Goal: Find specific page/section: Find specific page/section

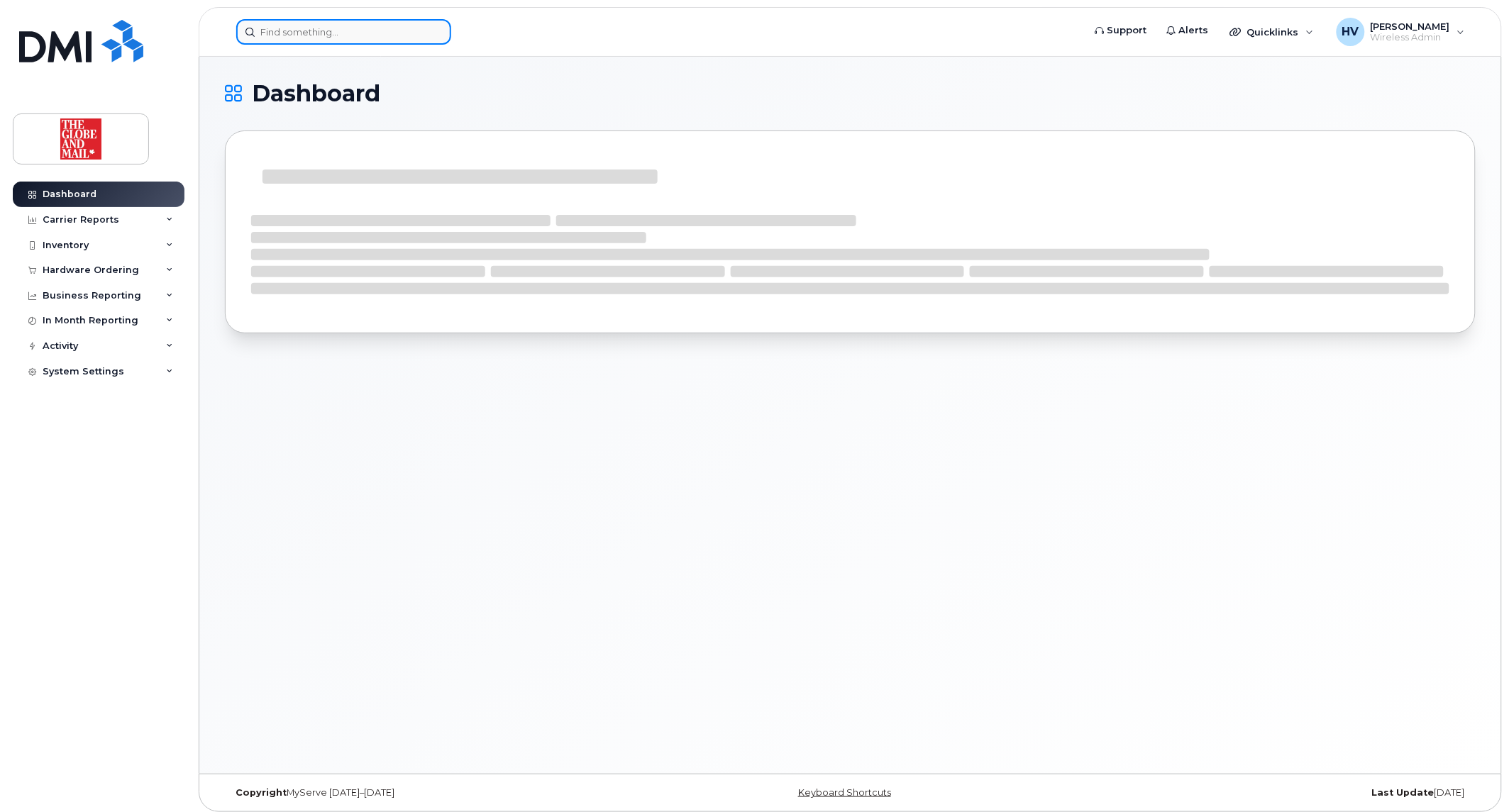
click at [301, 29] on input at bounding box center [344, 31] width 215 height 26
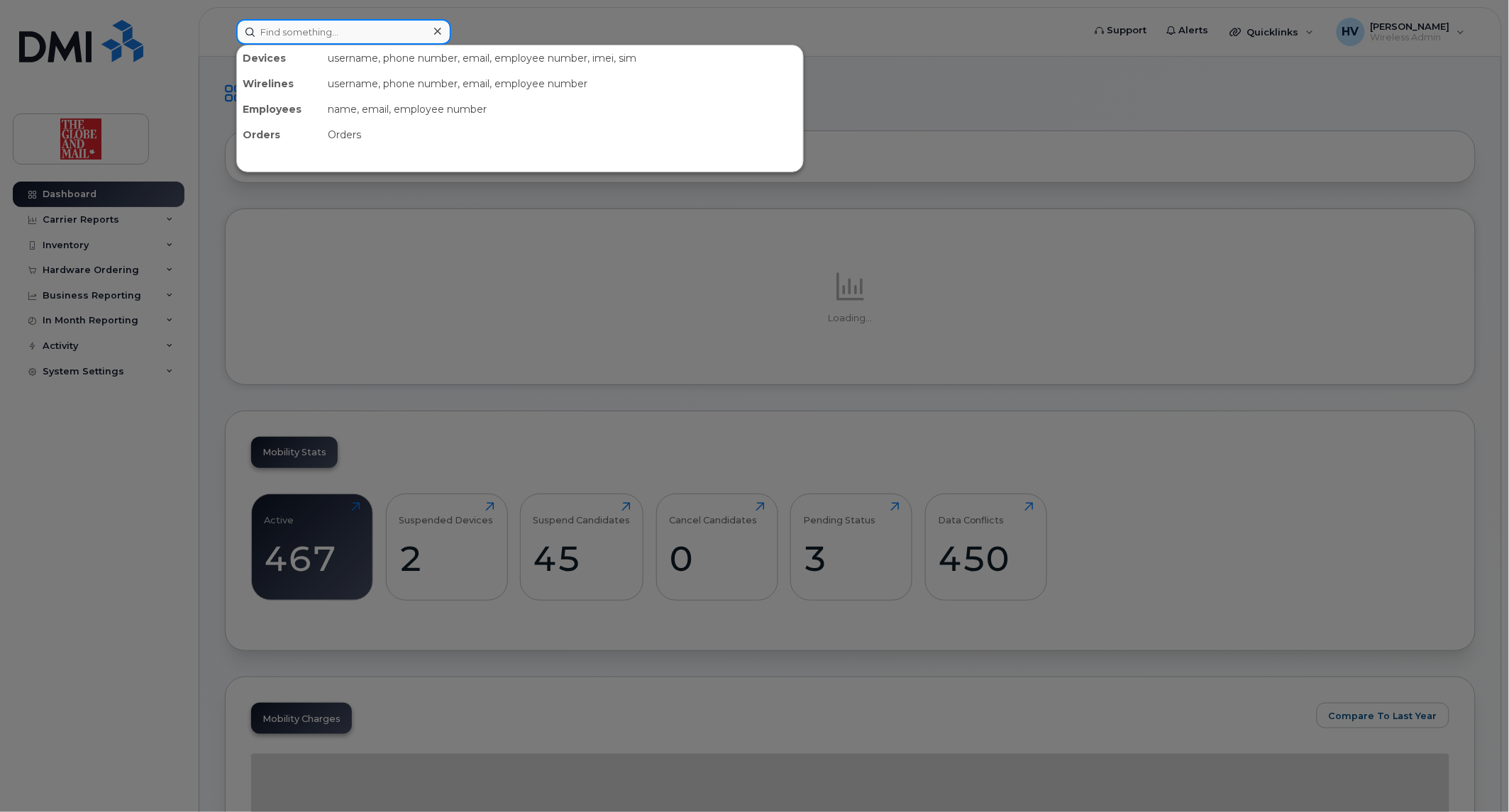
paste input "[PERSON_NAME]"
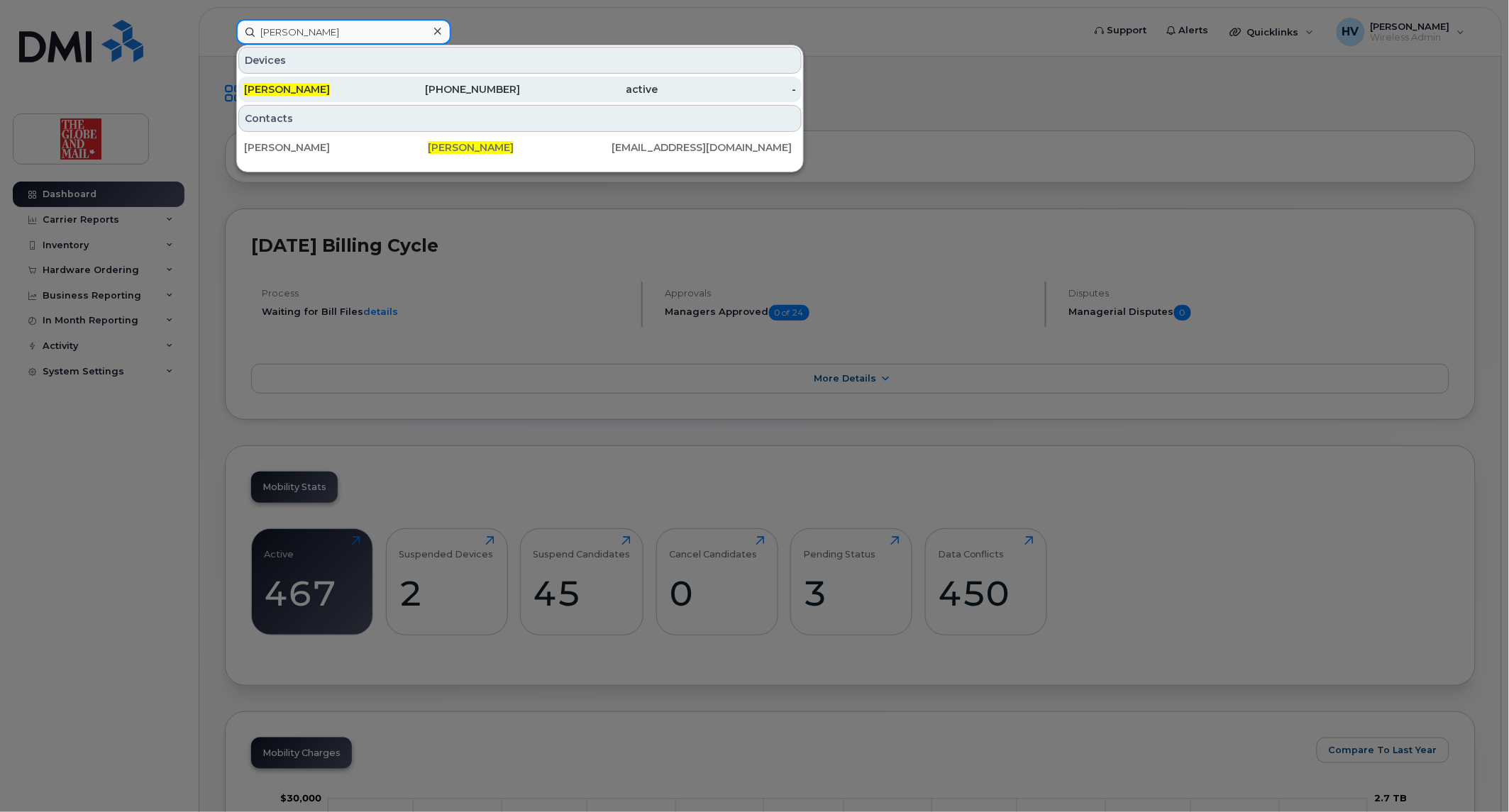
type input "[PERSON_NAME]"
click at [288, 82] on div "[PERSON_NAME]" at bounding box center [312, 89] width 138 height 14
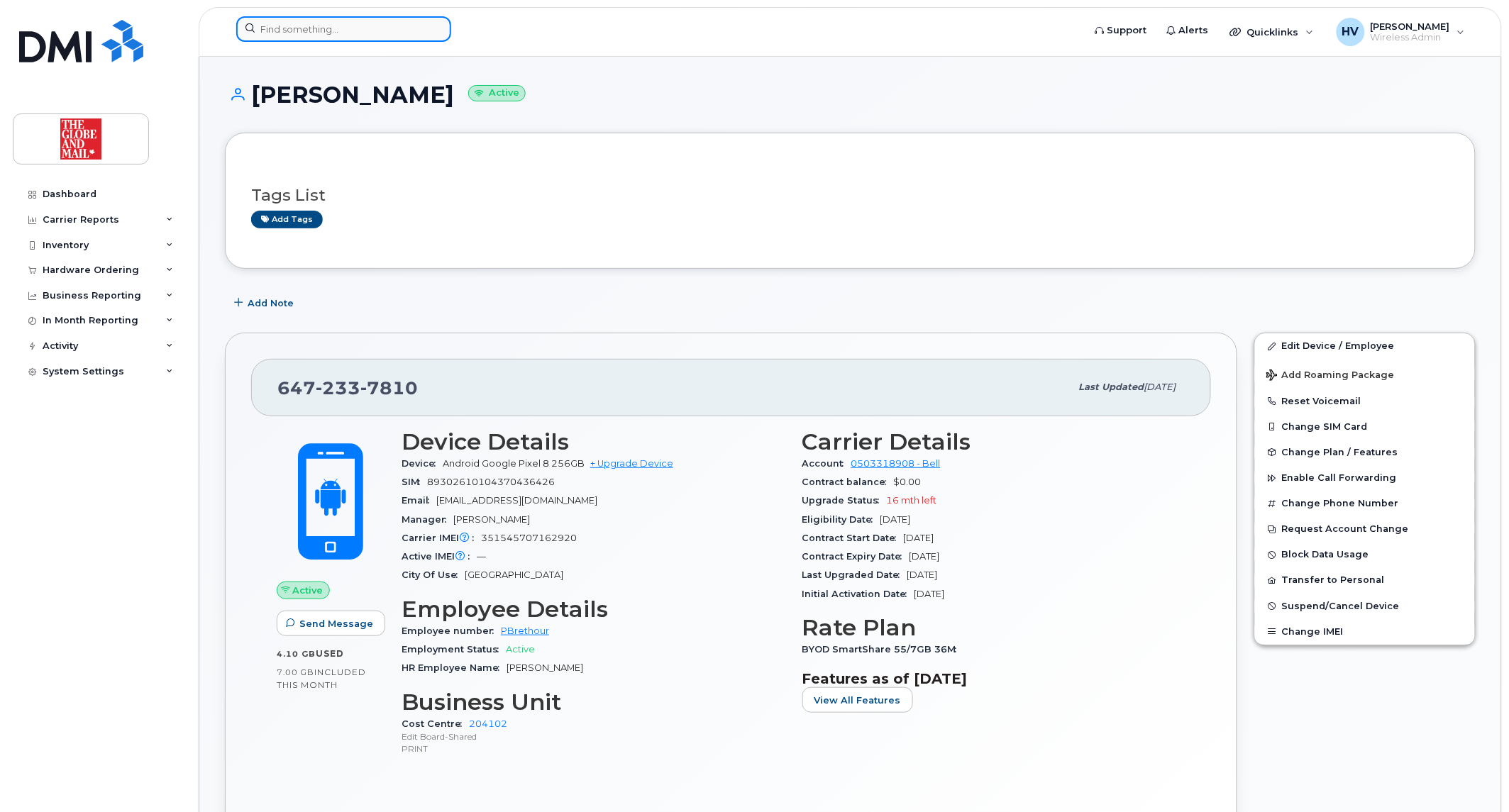
click at [306, 19] on input at bounding box center [344, 29] width 215 height 26
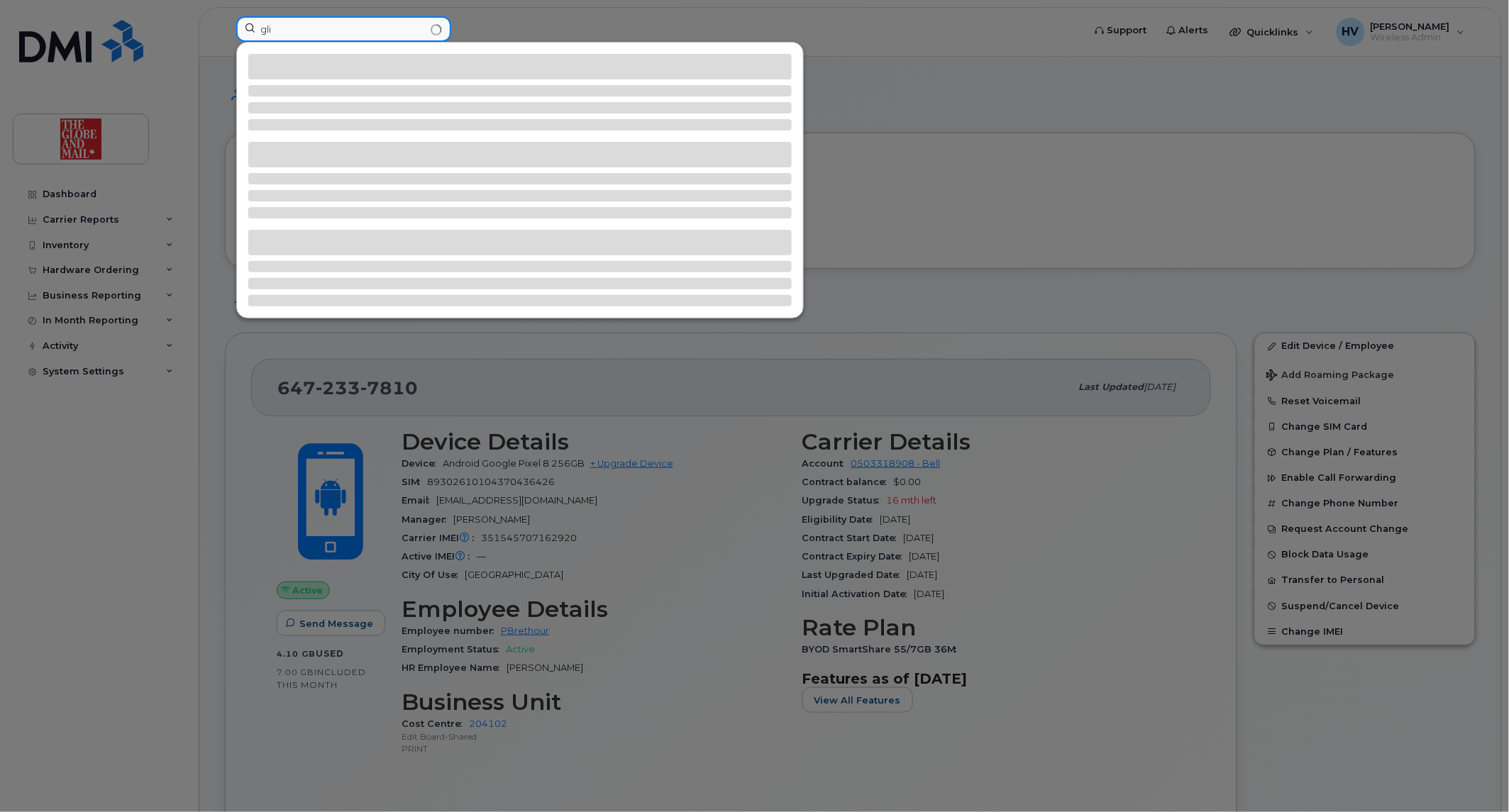
type input "gli"
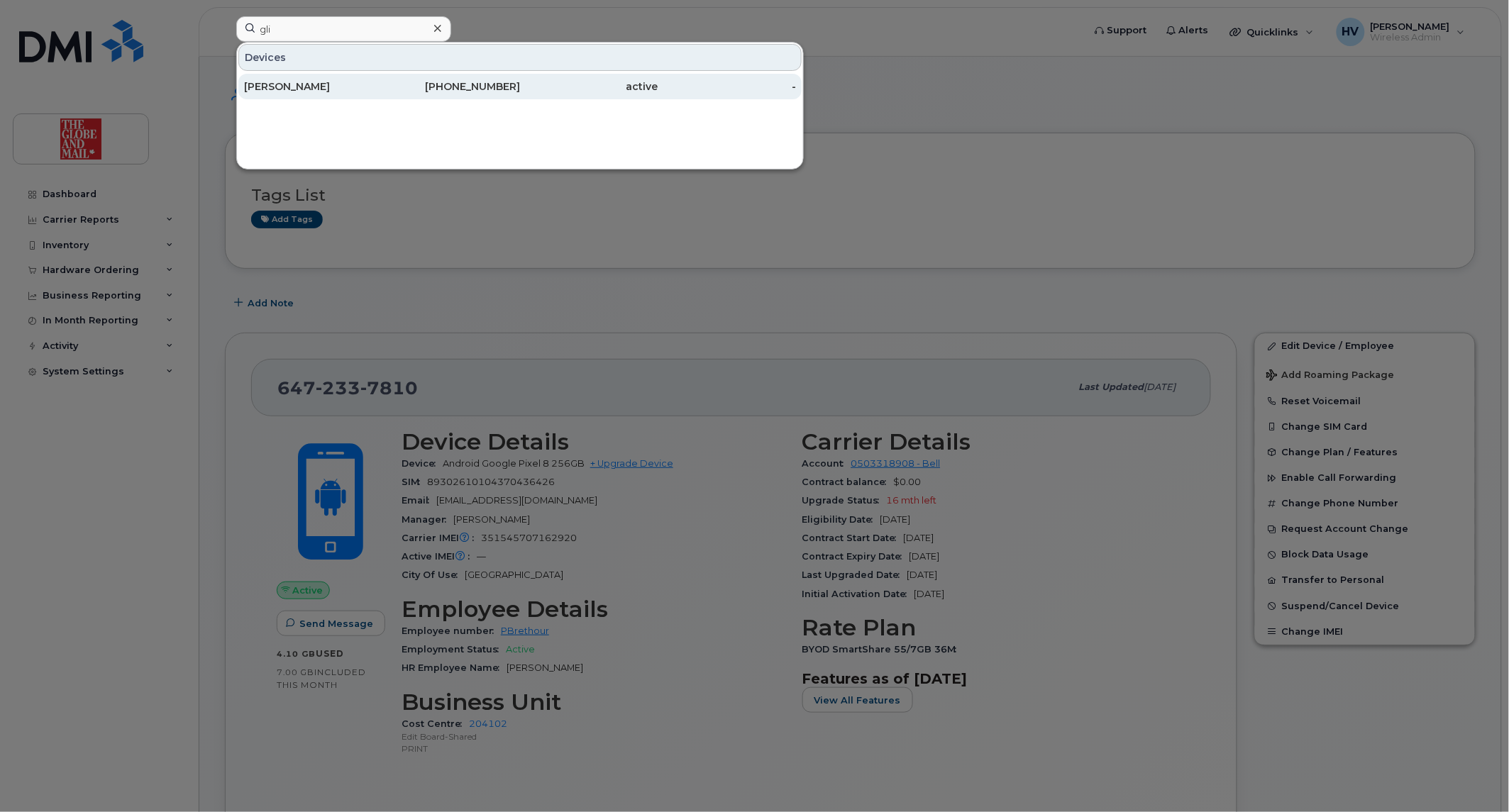
click at [288, 86] on div "Li, George" at bounding box center [312, 87] width 138 height 14
